Goal: Check status: Check status

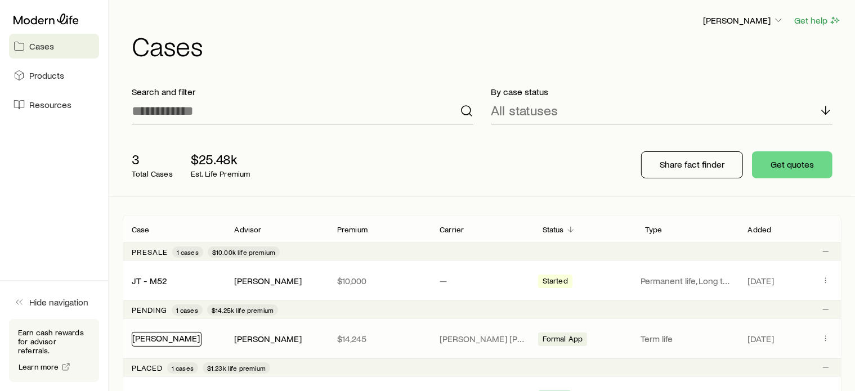
click at [136, 339] on link "[PERSON_NAME]" at bounding box center [166, 338] width 68 height 11
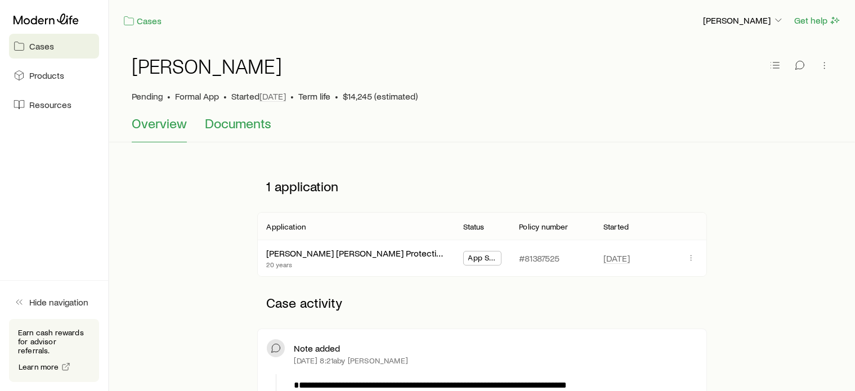
click at [236, 134] on button "Documents" at bounding box center [238, 128] width 66 height 27
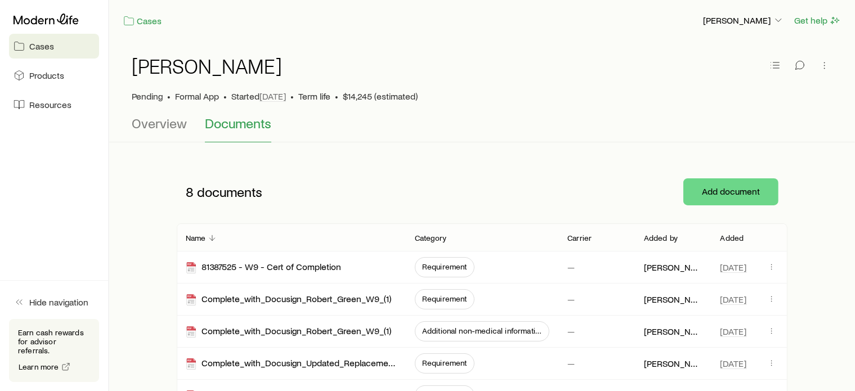
click at [153, 110] on div "[PERSON_NAME] • Formal App • Started [DATE] • Term life • $14,245 (estimated)" at bounding box center [482, 78] width 700 height 74
click at [153, 118] on span "Overview" at bounding box center [159, 123] width 55 height 16
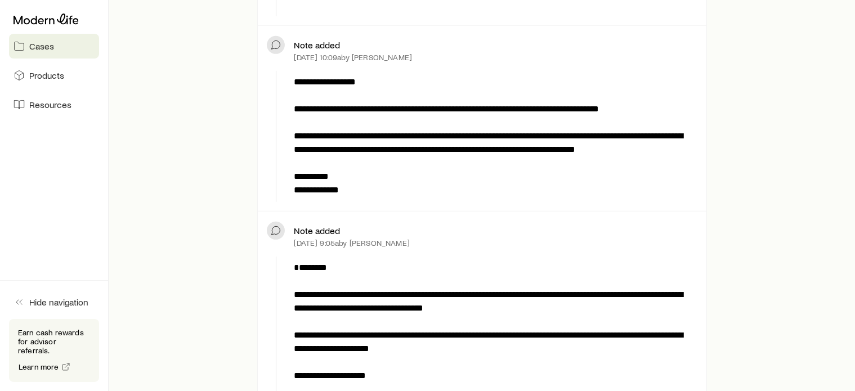
scroll to position [537, 0]
